Goal: Information Seeking & Learning: Find specific fact

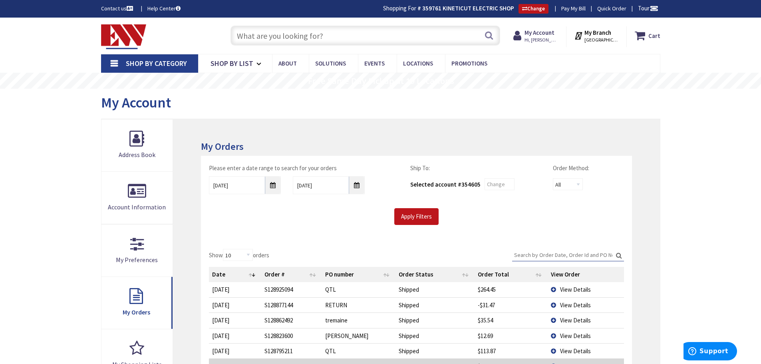
click at [327, 35] on input "text" at bounding box center [366, 36] width 270 height 20
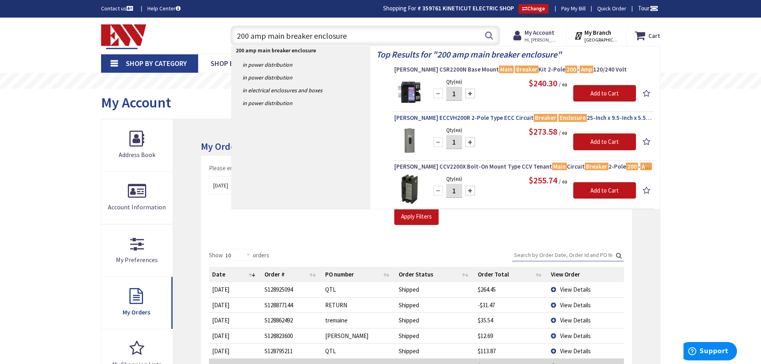
type input "200 amp main breaker enclosure"
click at [426, 116] on span "Eaton ECCVH200R 2-Pole Type ECC Circuit Breaker Enclosure 25-Inch x 9.5-Inch x …" at bounding box center [524, 118] width 258 height 8
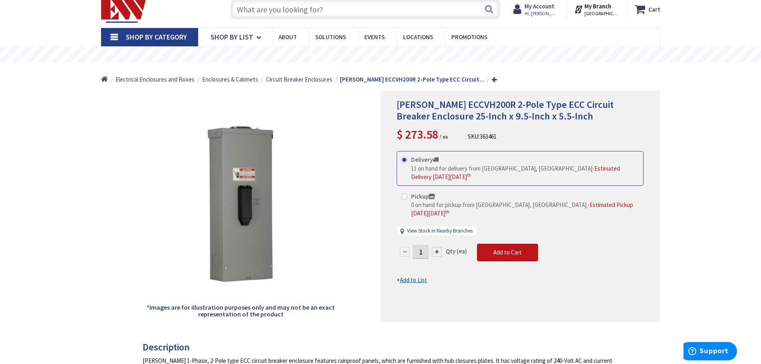
scroll to position [28, 0]
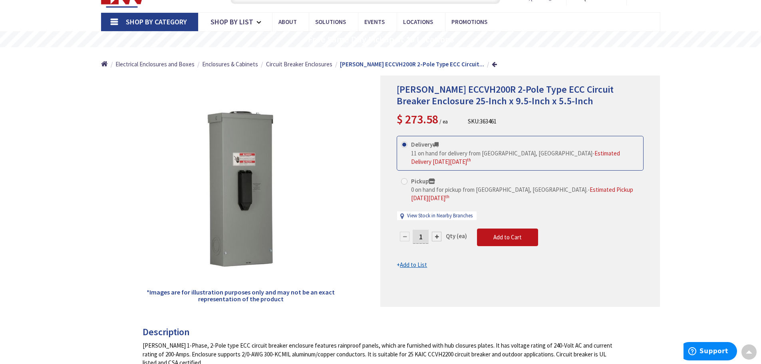
scroll to position [0, 0]
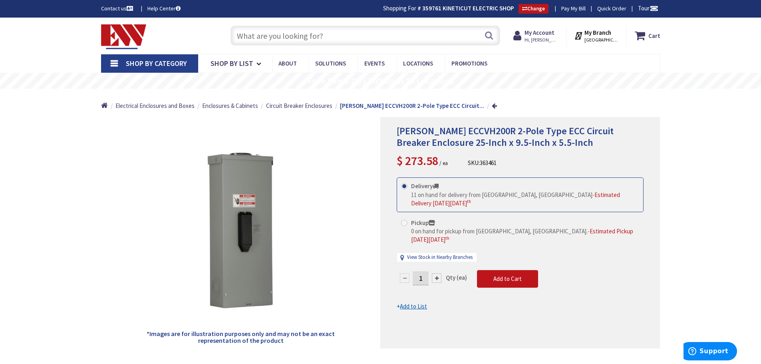
click at [320, 31] on input "text" at bounding box center [366, 36] width 270 height 20
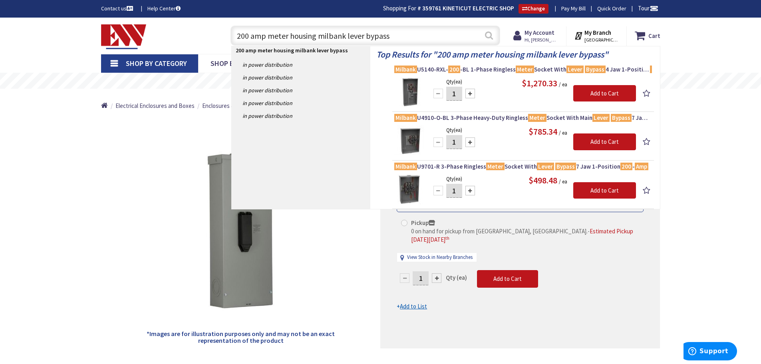
type input "200 amp meter housing milbank lever bypass"
click at [489, 37] on button "Search" at bounding box center [489, 35] width 10 height 18
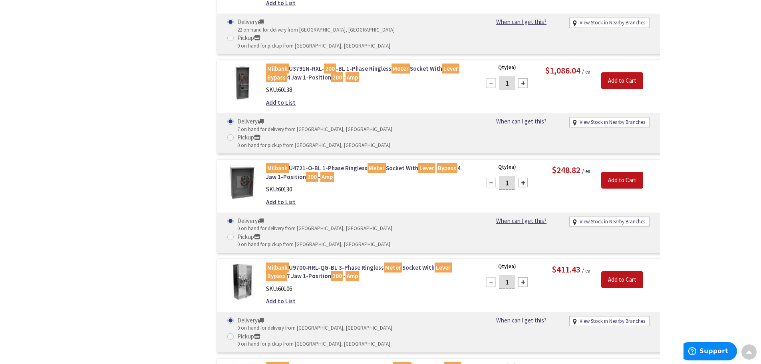
scroll to position [1064, 0]
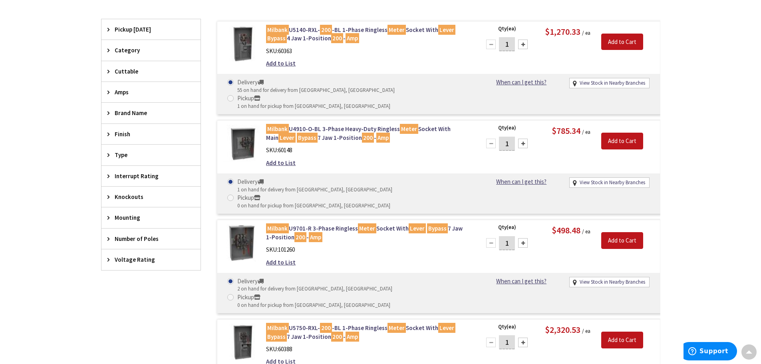
scroll to position [0, 0]
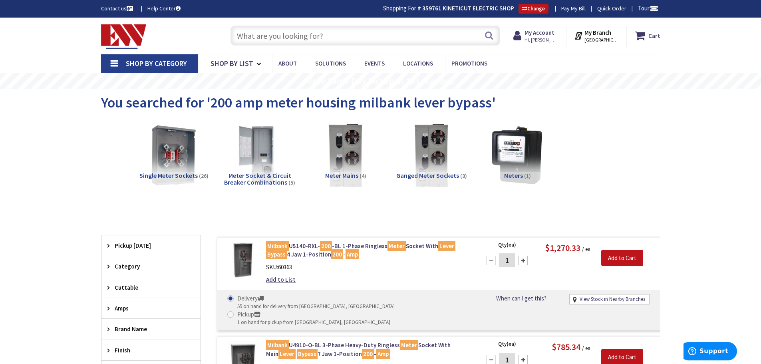
click at [336, 37] on input "text" at bounding box center [366, 36] width 270 height 20
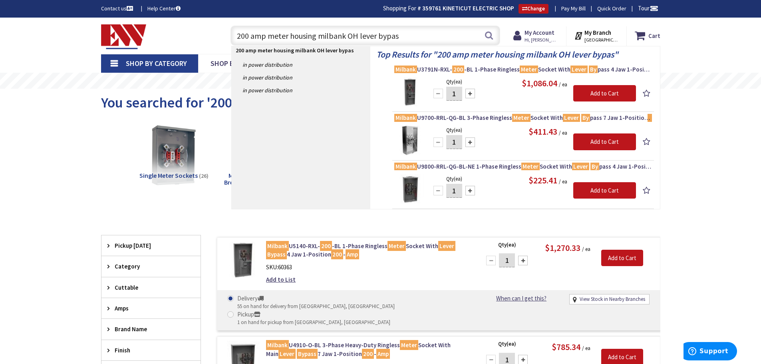
type input "200 amp meter housing milbank OH lever bypass"
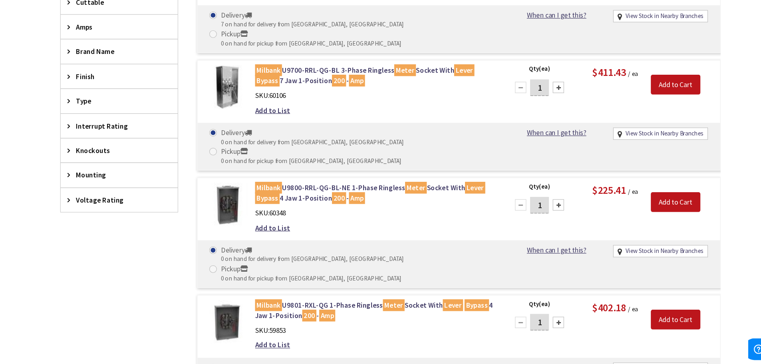
scroll to position [231, 0]
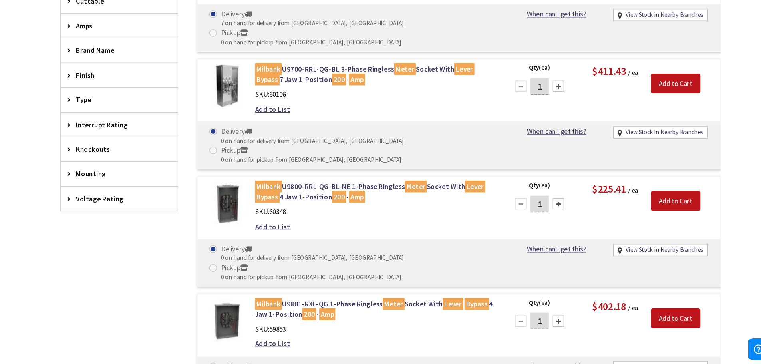
click at [86, 258] on main "You searched for '200 amp meter housing milbank OH lever bypass' View Subcatego…" at bounding box center [381, 189] width 600 height 662
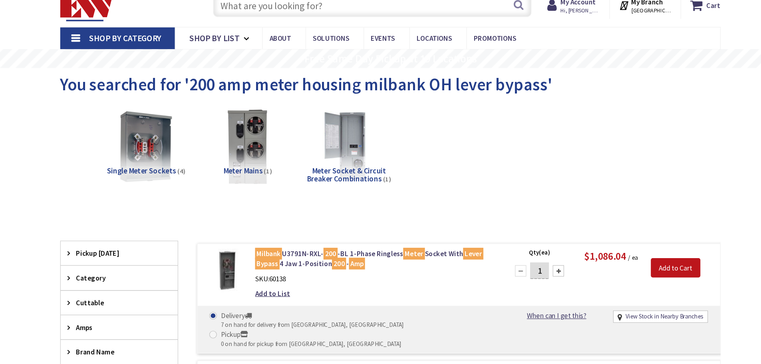
scroll to position [0, 0]
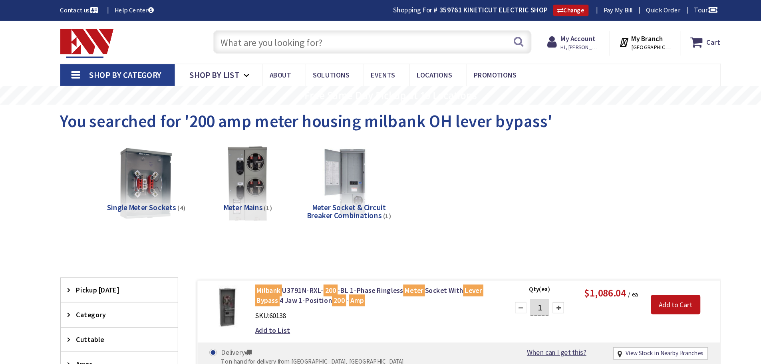
click at [333, 35] on input "text" at bounding box center [366, 36] width 270 height 20
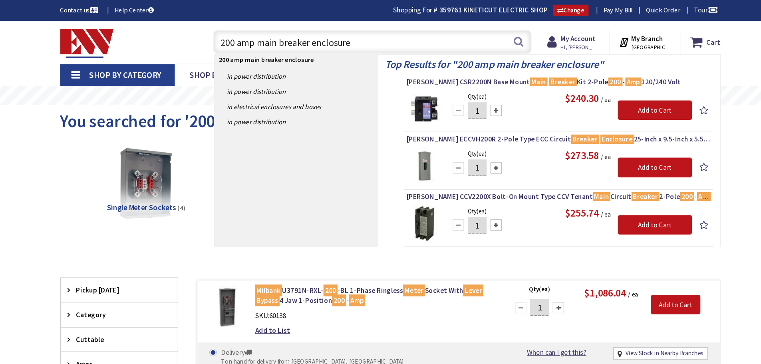
click at [365, 35] on input "200 amp main breaker enclosure" at bounding box center [366, 36] width 270 height 20
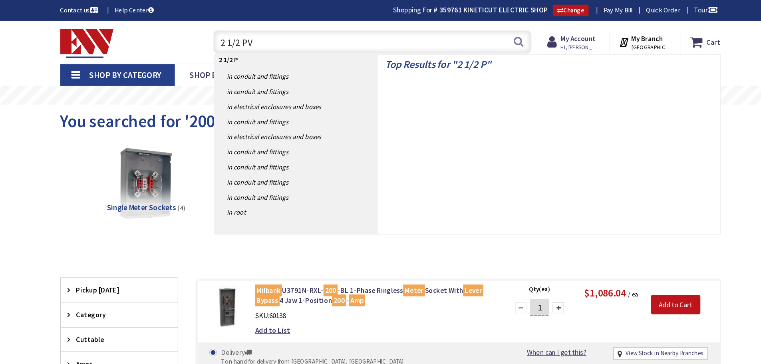
type input "2 1/2 PVC"
